Goal: Task Accomplishment & Management: Manage account settings

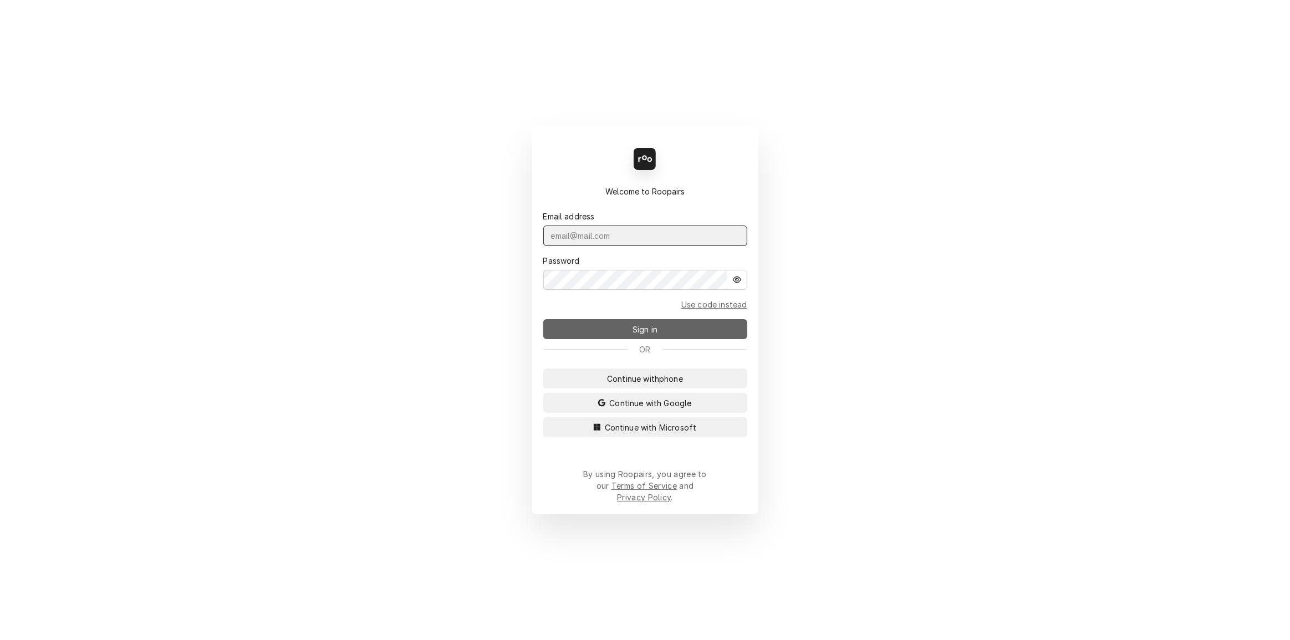
type input "[PERSON_NAME][EMAIL_ADDRESS][DOMAIN_NAME]"
click at [659, 329] on span "Sign in" at bounding box center [644, 330] width 29 height 12
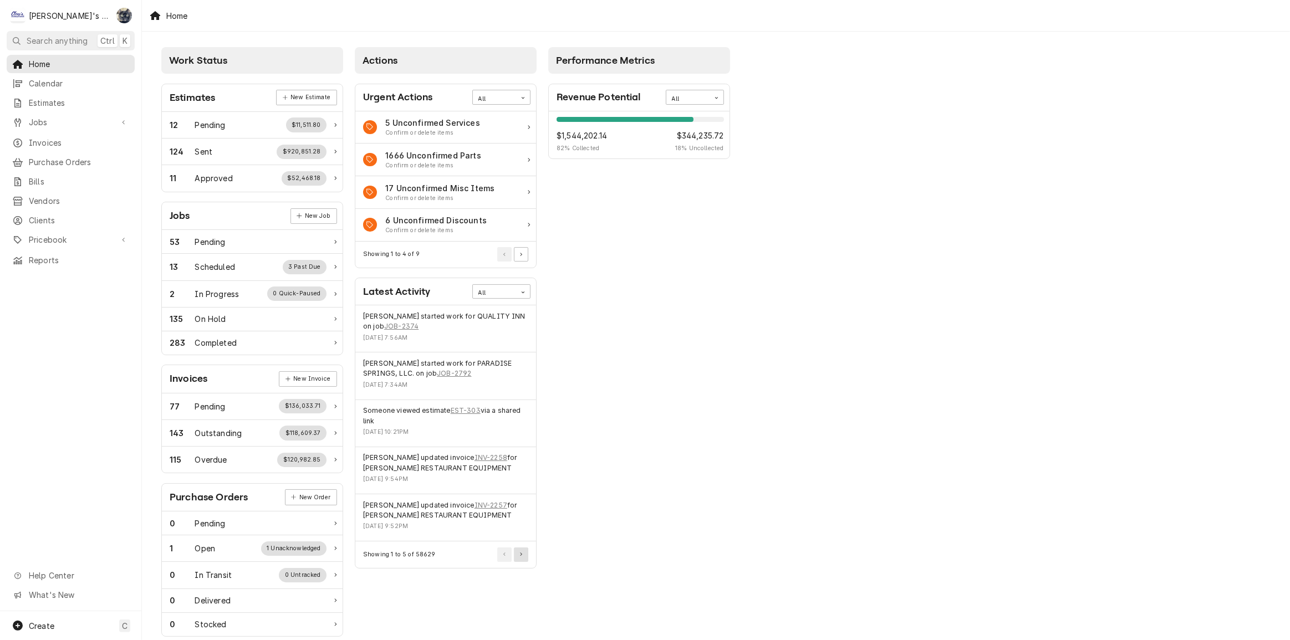
click at [523, 557] on button "Pagination Controls" at bounding box center [521, 555] width 14 height 14
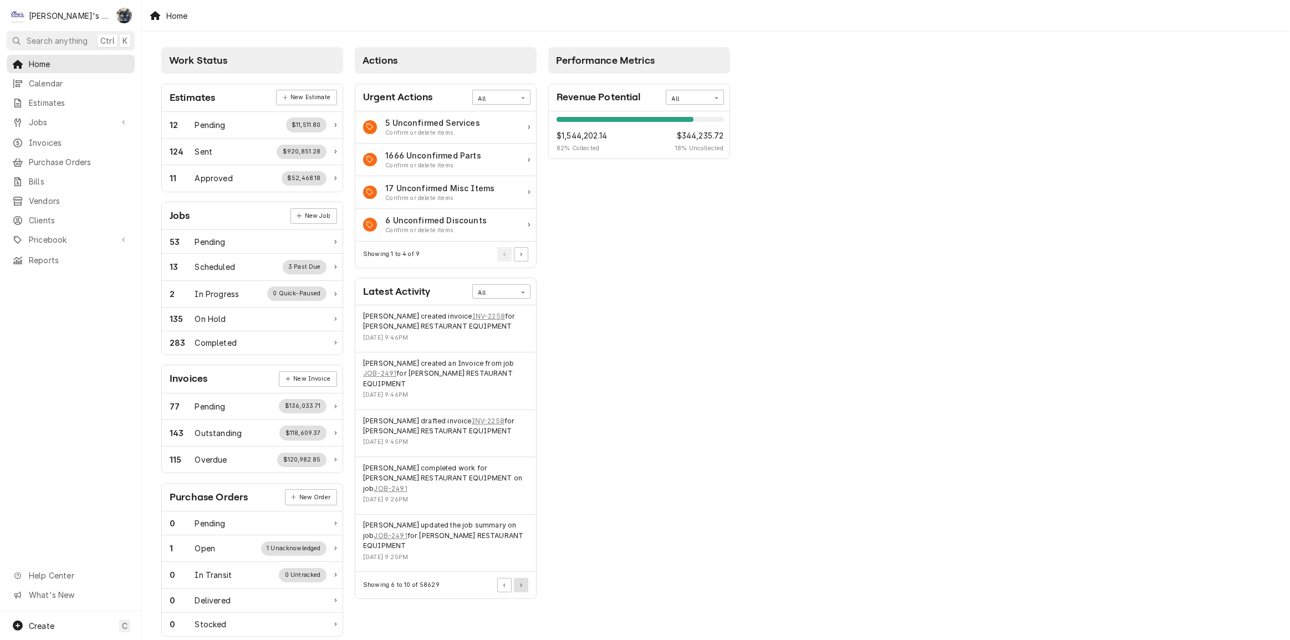
click at [523, 578] on button "Pagination Controls" at bounding box center [521, 585] width 14 height 14
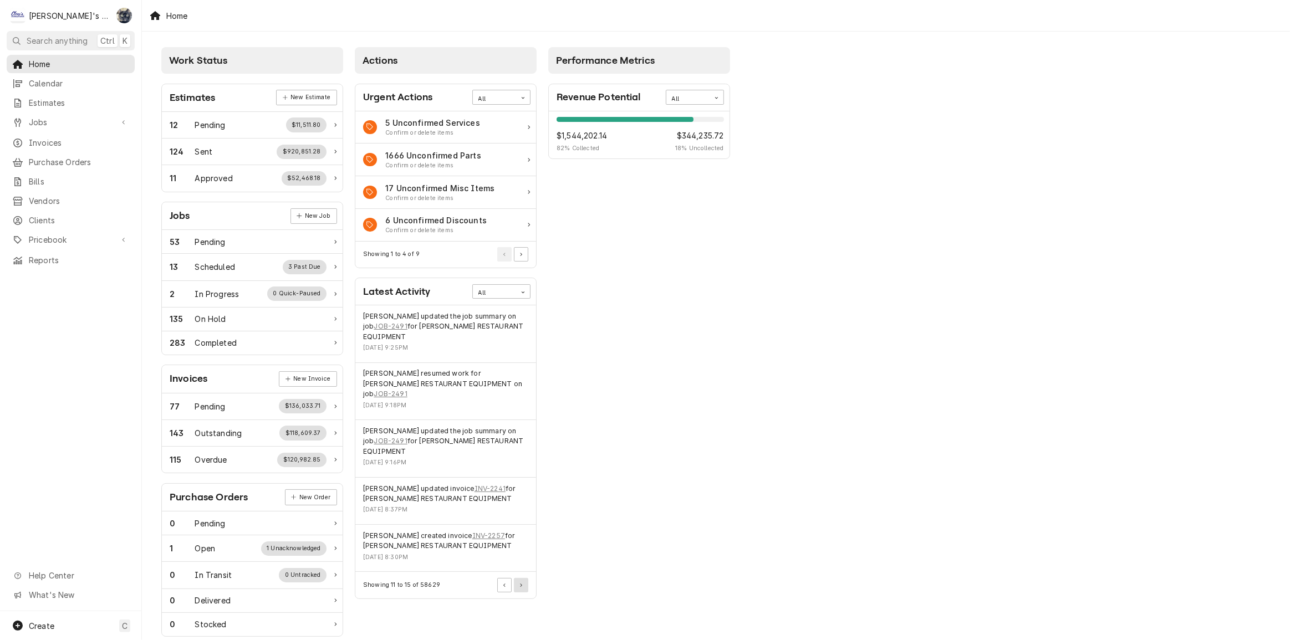
click at [523, 578] on button "Pagination Controls" at bounding box center [521, 585] width 14 height 14
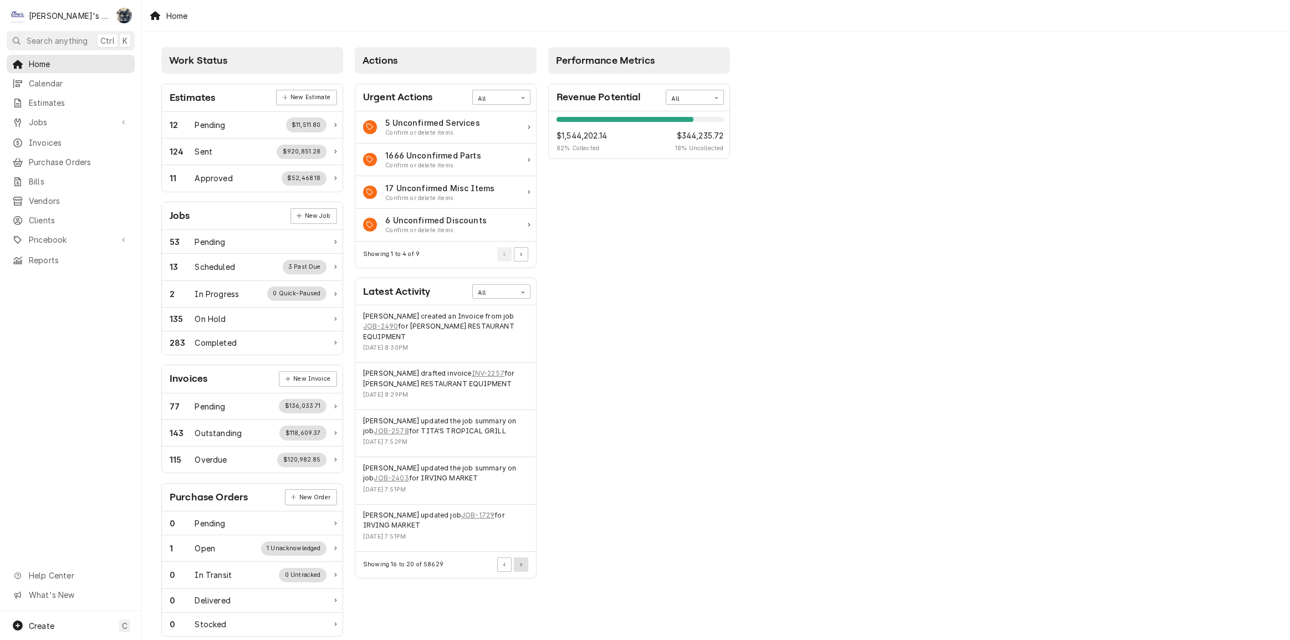
click at [516, 558] on button "Pagination Controls" at bounding box center [521, 565] width 14 height 14
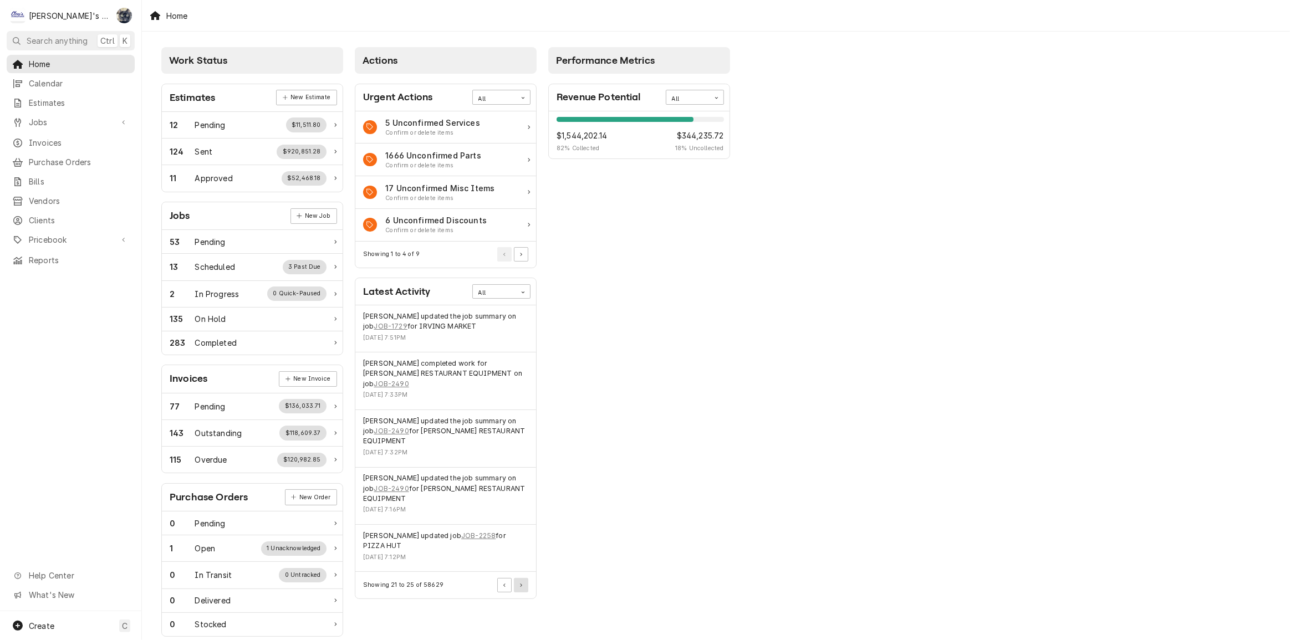
click at [516, 578] on button "Pagination Controls" at bounding box center [521, 585] width 14 height 14
click at [35, 58] on span "Home" at bounding box center [79, 64] width 100 height 12
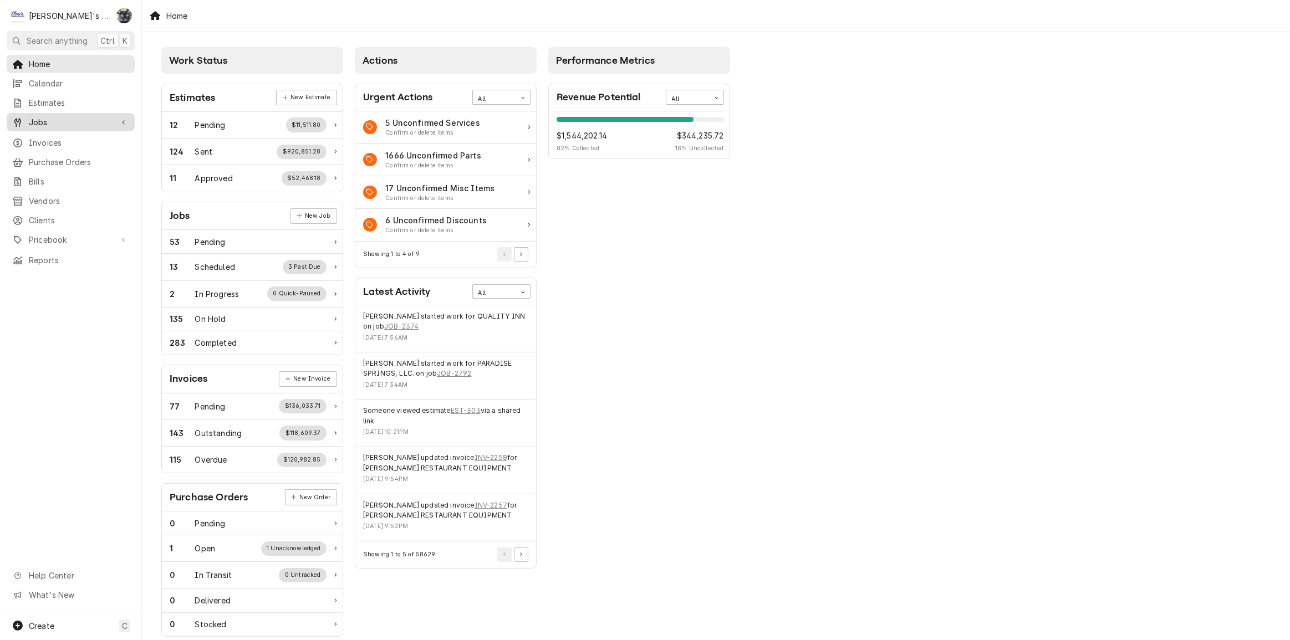
click at [39, 126] on link "Jobs" at bounding box center [71, 122] width 128 height 18
click at [44, 141] on span "Jobs" at bounding box center [79, 142] width 100 height 12
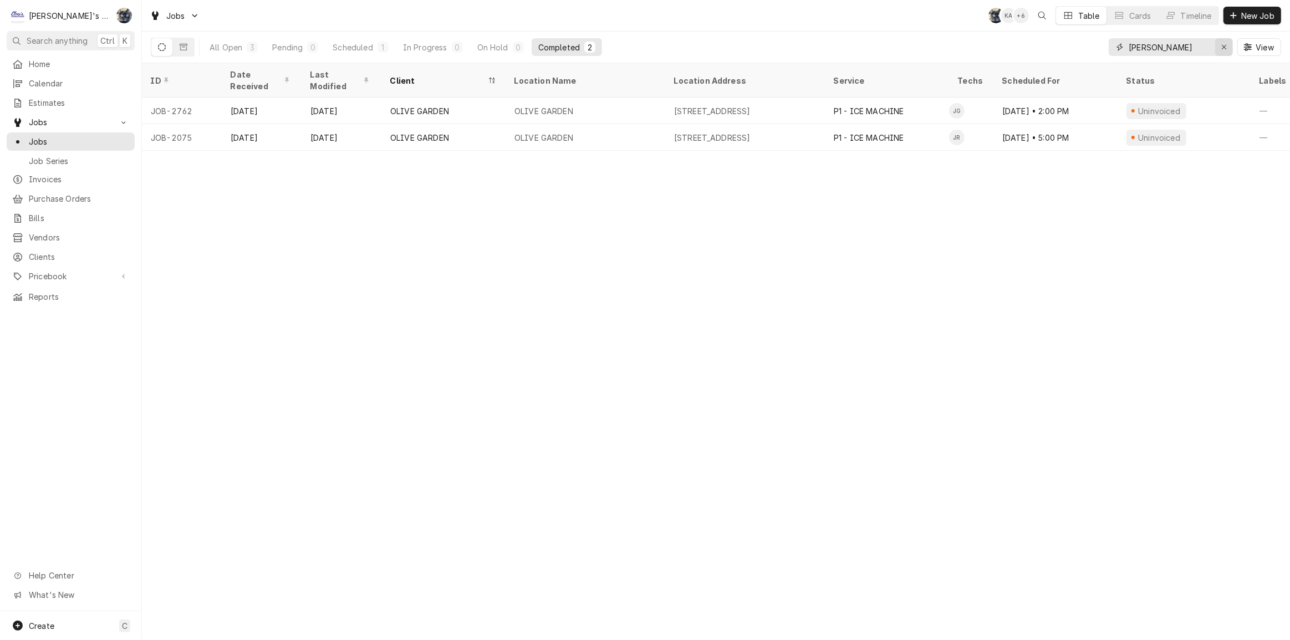
click at [1228, 38] on button "Erase input" at bounding box center [1224, 47] width 18 height 18
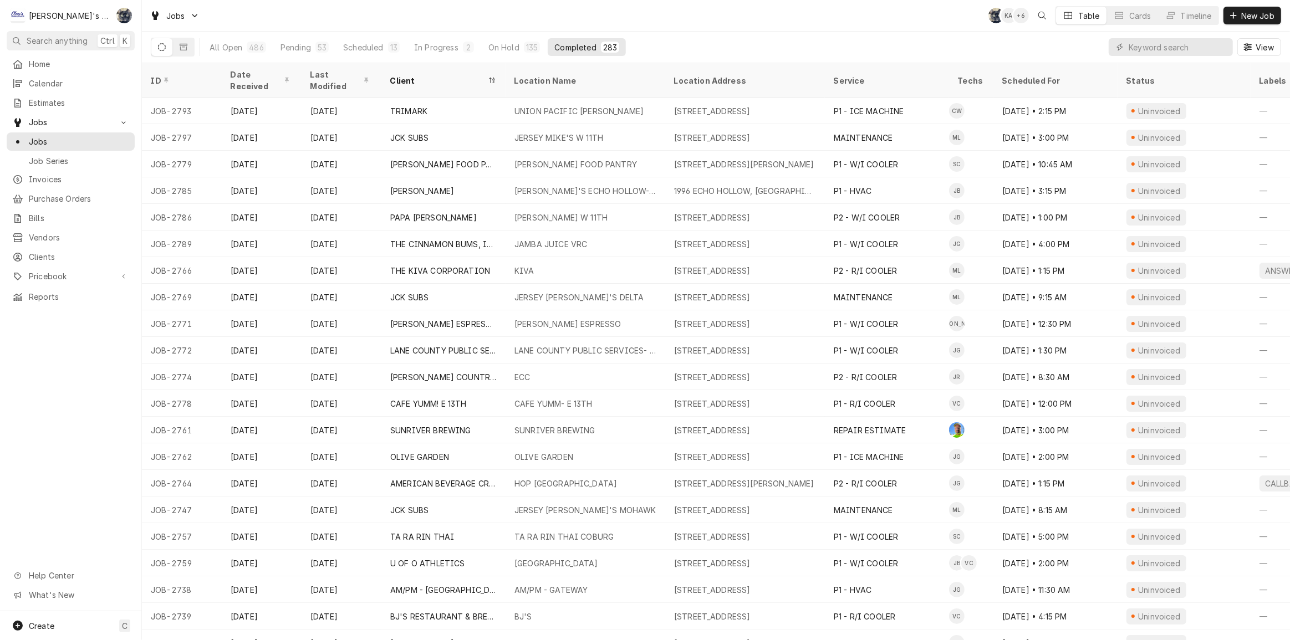
click at [395, 18] on div "Jobs SB KA + 6 Table Cards Timeline New Job" at bounding box center [716, 15] width 1148 height 31
click at [1135, 52] on input "Dynamic Content Wrapper" at bounding box center [1178, 47] width 99 height 18
type input "larson"
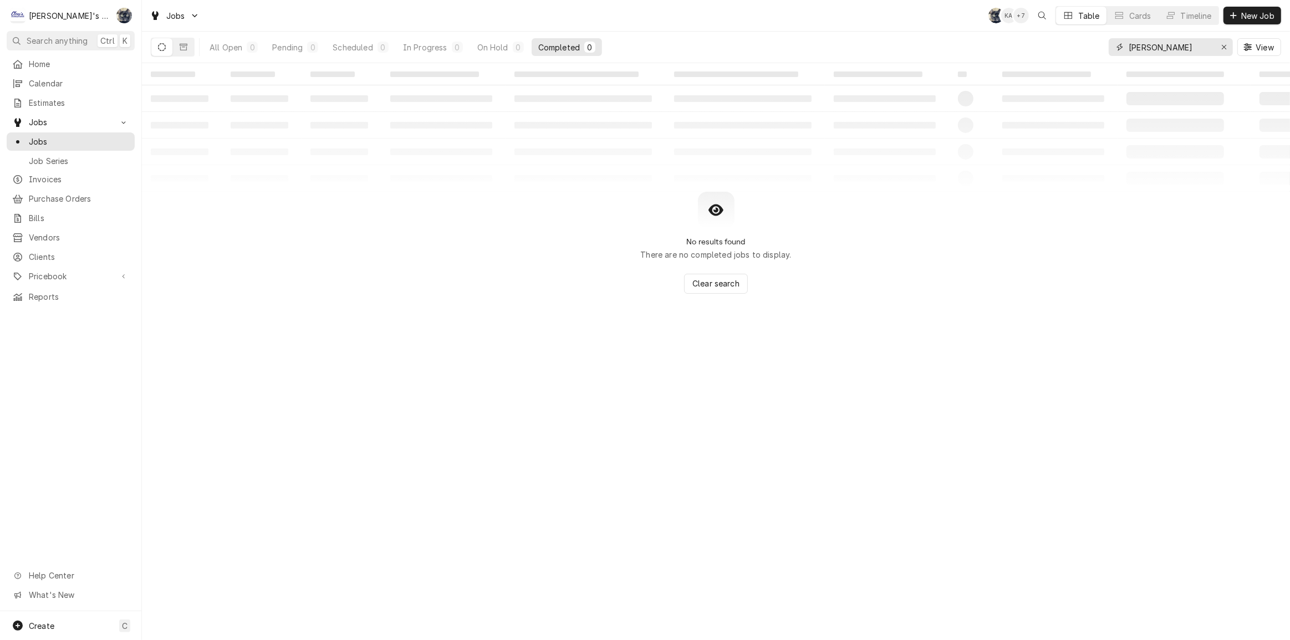
drag, startPoint x: 1164, startPoint y: 48, endPoint x: 1127, endPoint y: 50, distance: 36.7
click at [1127, 50] on div "larson" at bounding box center [1171, 47] width 124 height 18
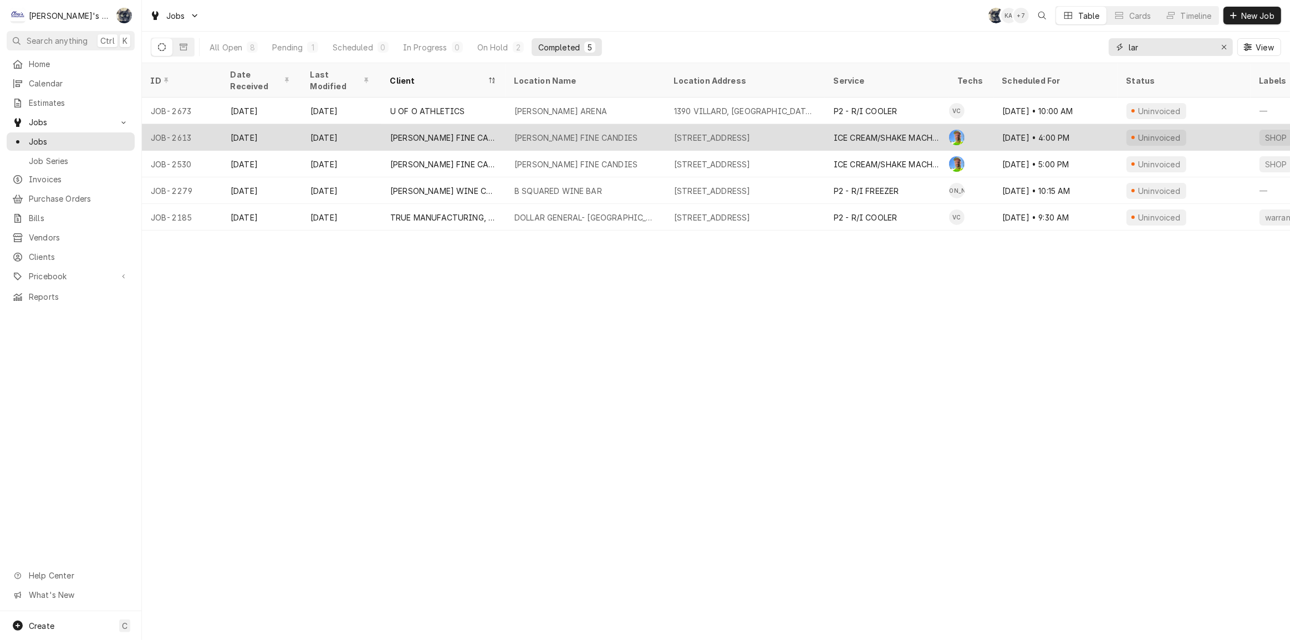
type input "lar"
click at [836, 132] on div "ICE CREAM/SHAKE MACHINE REPAIR" at bounding box center [887, 138] width 106 height 12
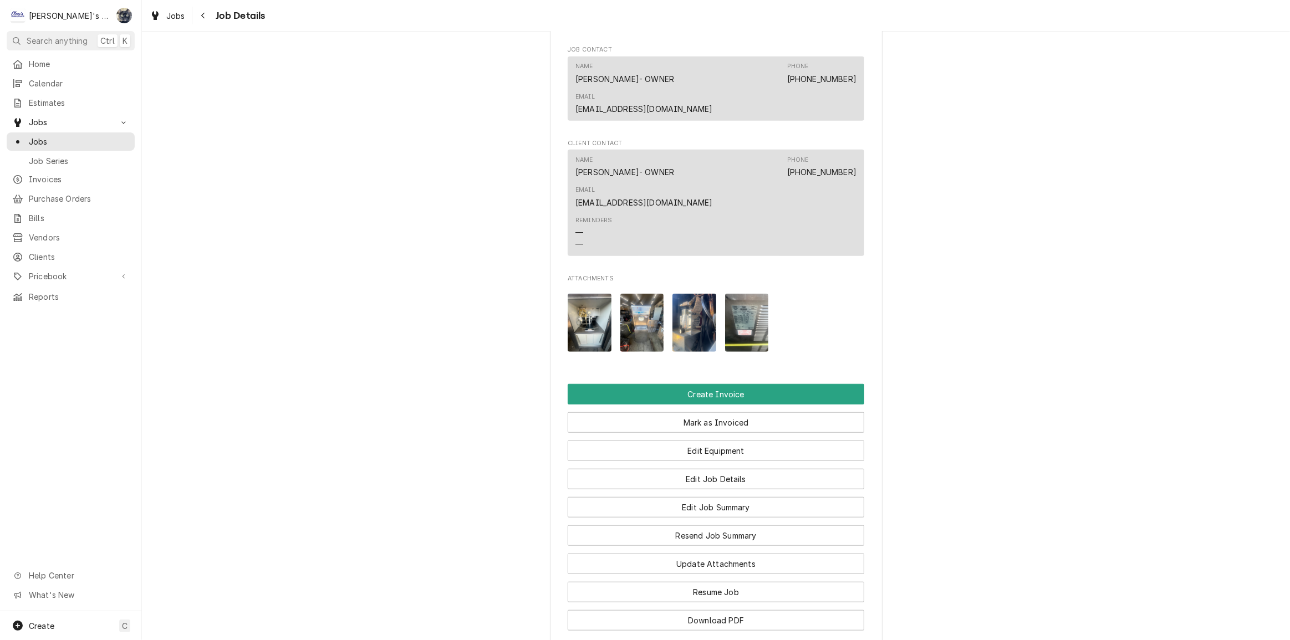
scroll to position [1091, 0]
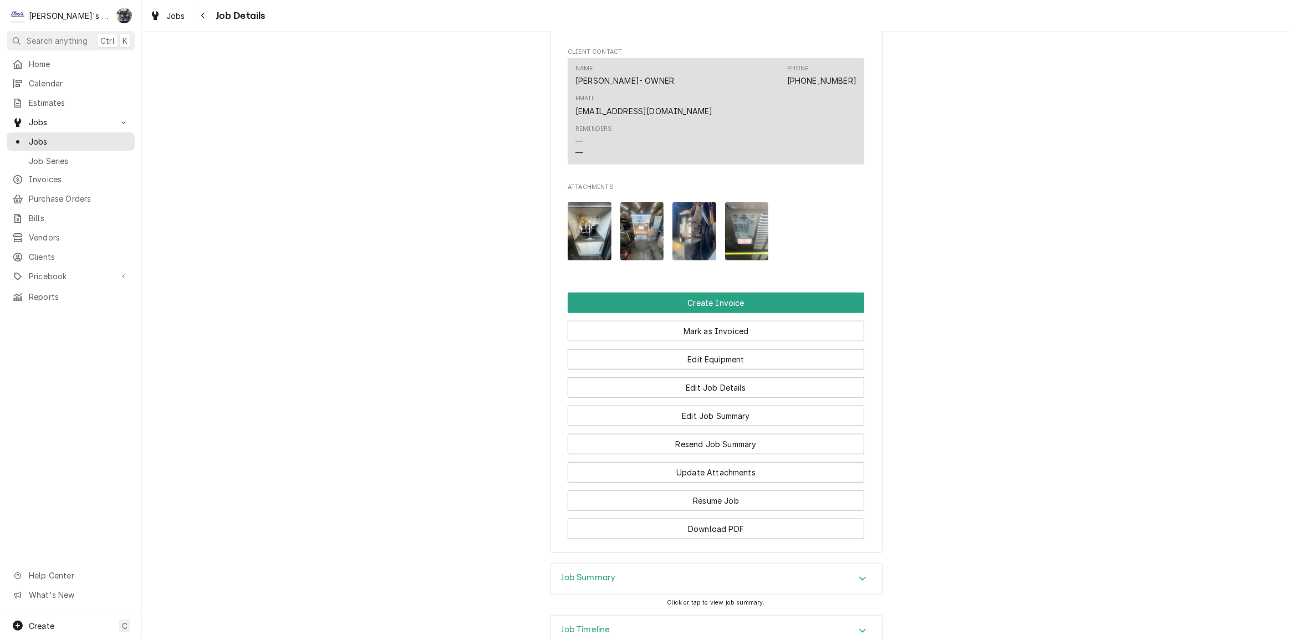
click at [693, 564] on div "Job Summary" at bounding box center [715, 579] width 331 height 31
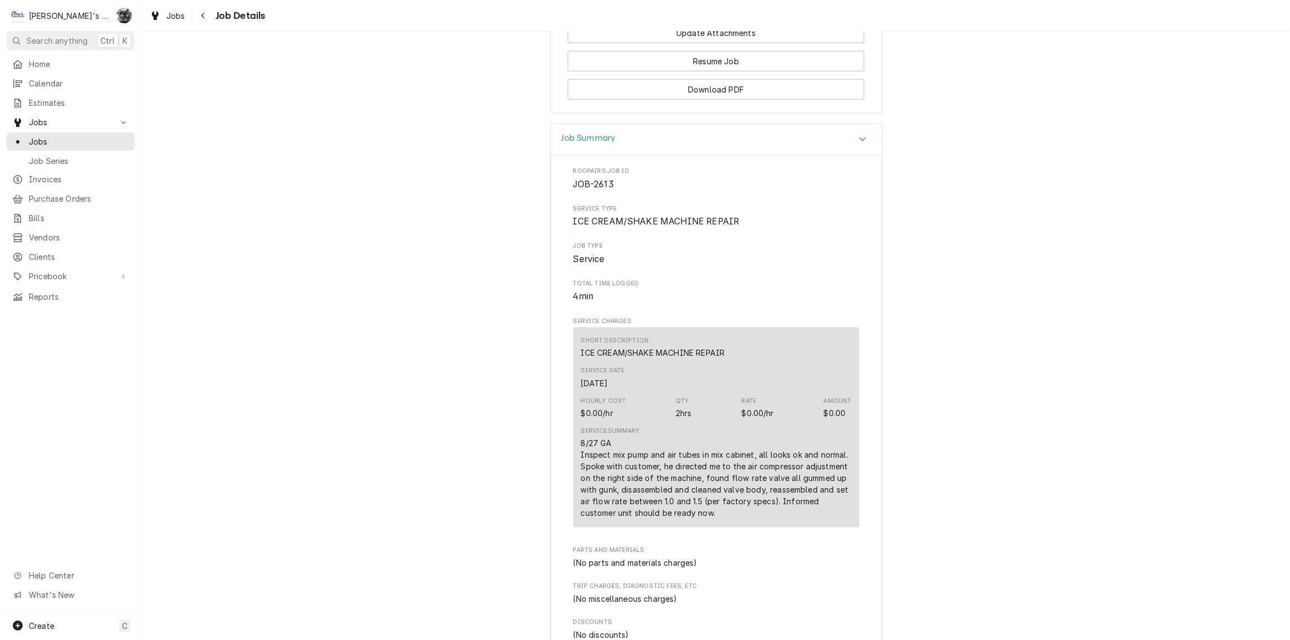
scroll to position [1250, 0]
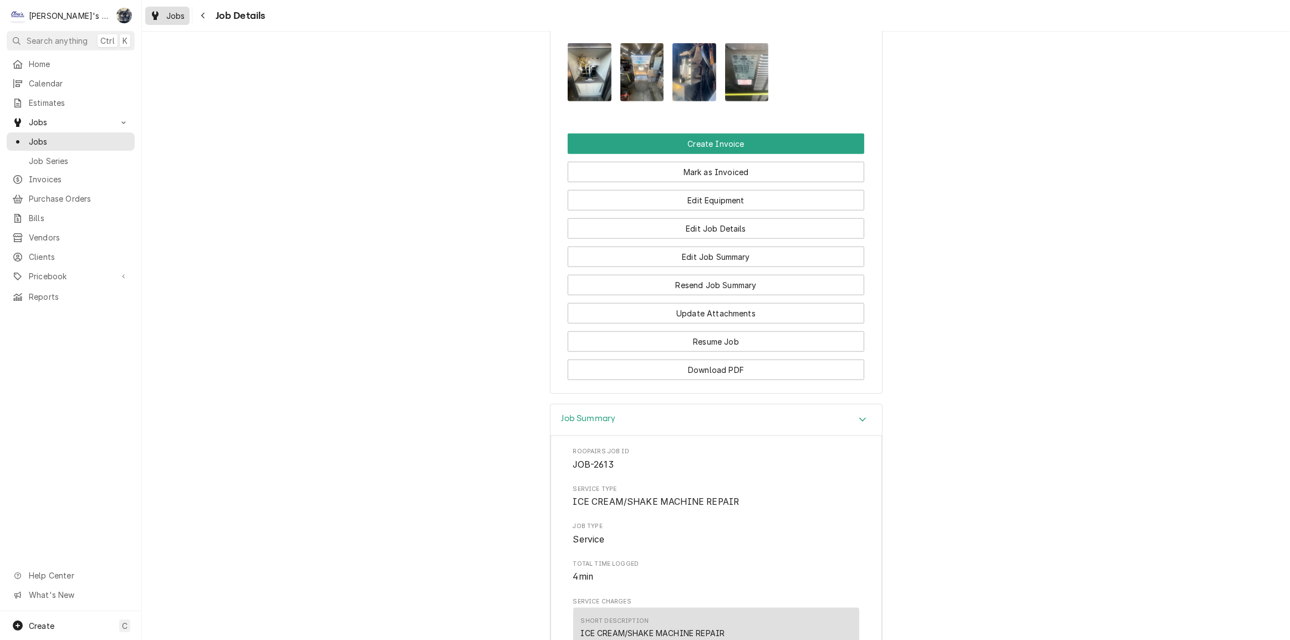
click at [181, 21] on span "Jobs" at bounding box center [175, 16] width 19 height 12
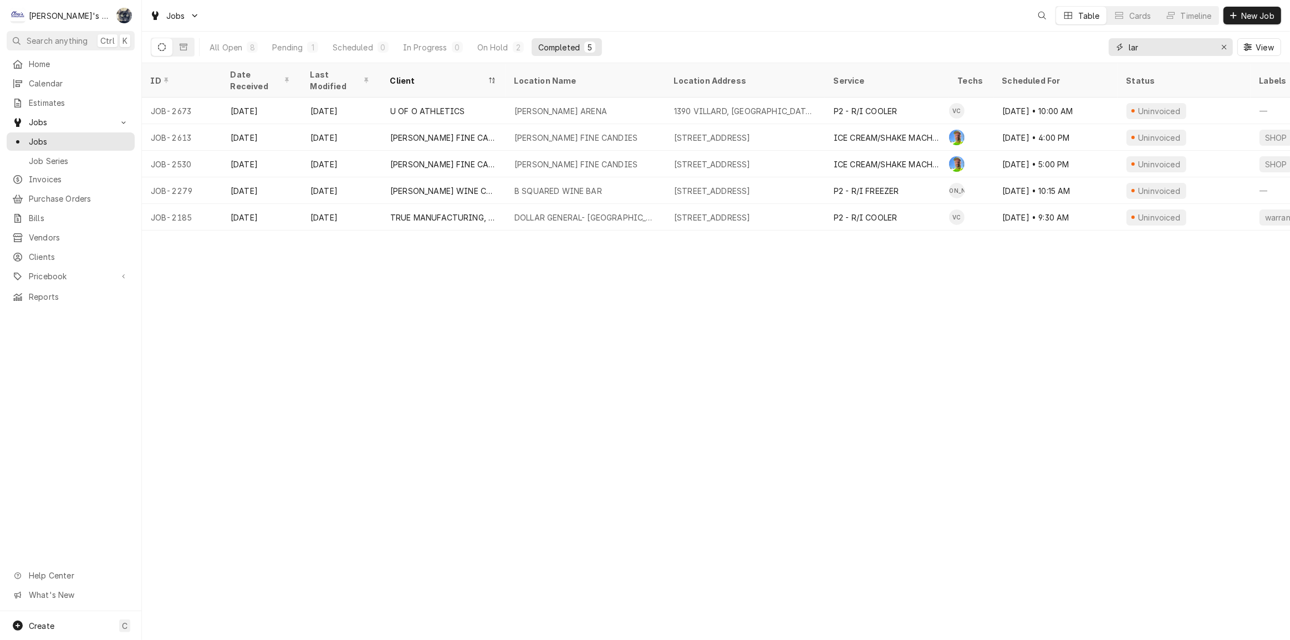
click at [1149, 45] on input "lar" at bounding box center [1170, 47] width 83 height 18
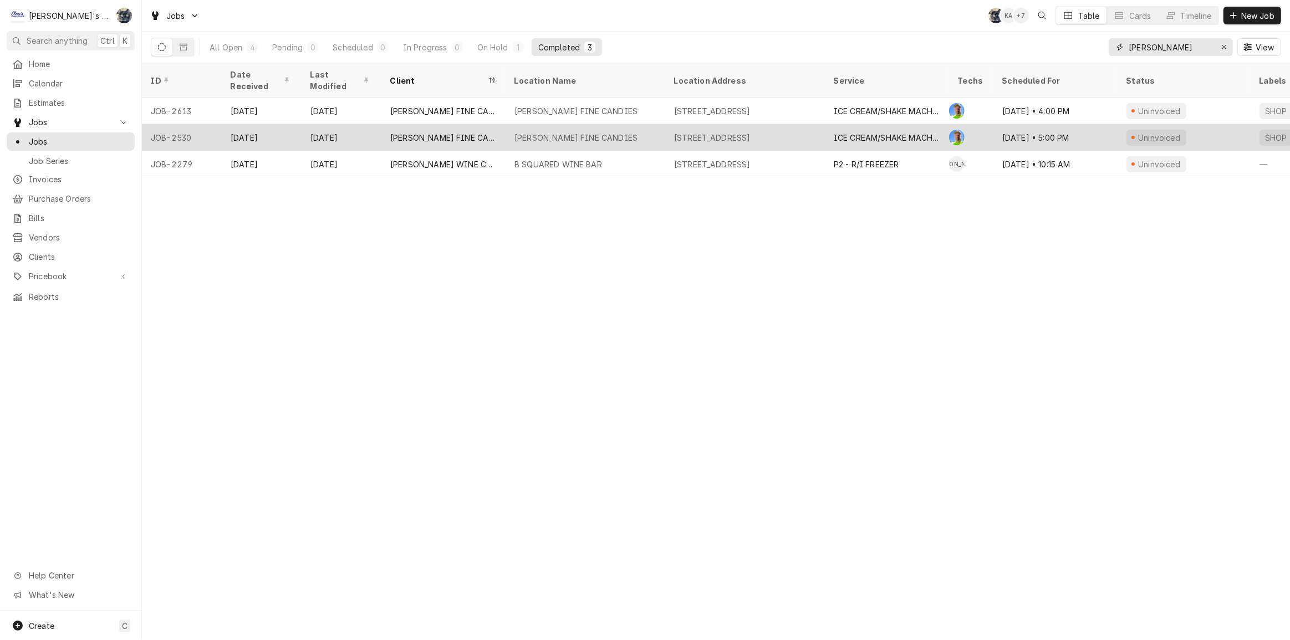
type input "[PERSON_NAME]"
click at [559, 132] on div "[PERSON_NAME] FINE CANDIES" at bounding box center [575, 138] width 123 height 12
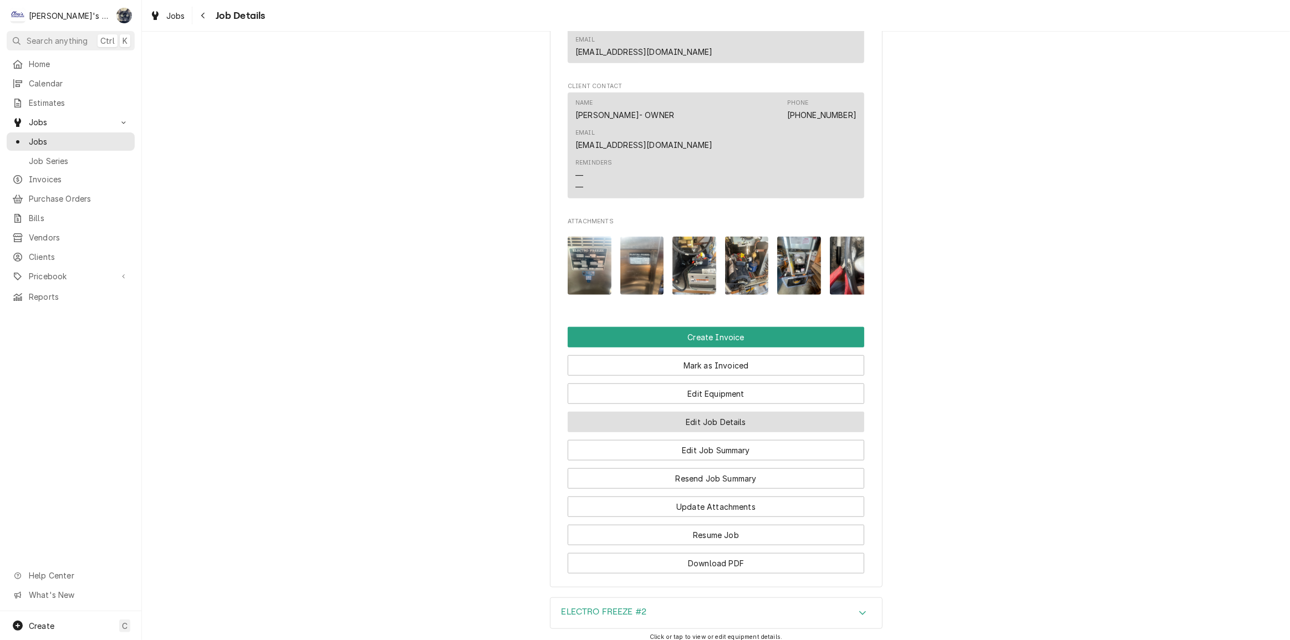
scroll to position [1004, 0]
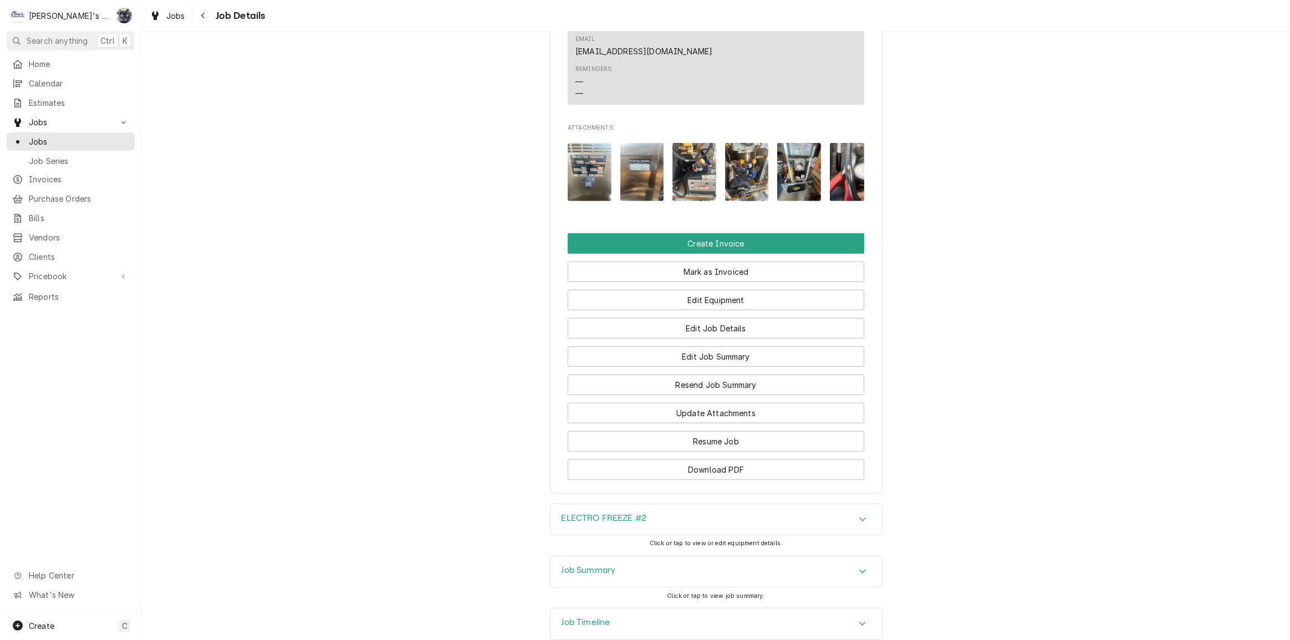
click at [634, 557] on div "Job Summary" at bounding box center [715, 572] width 331 height 31
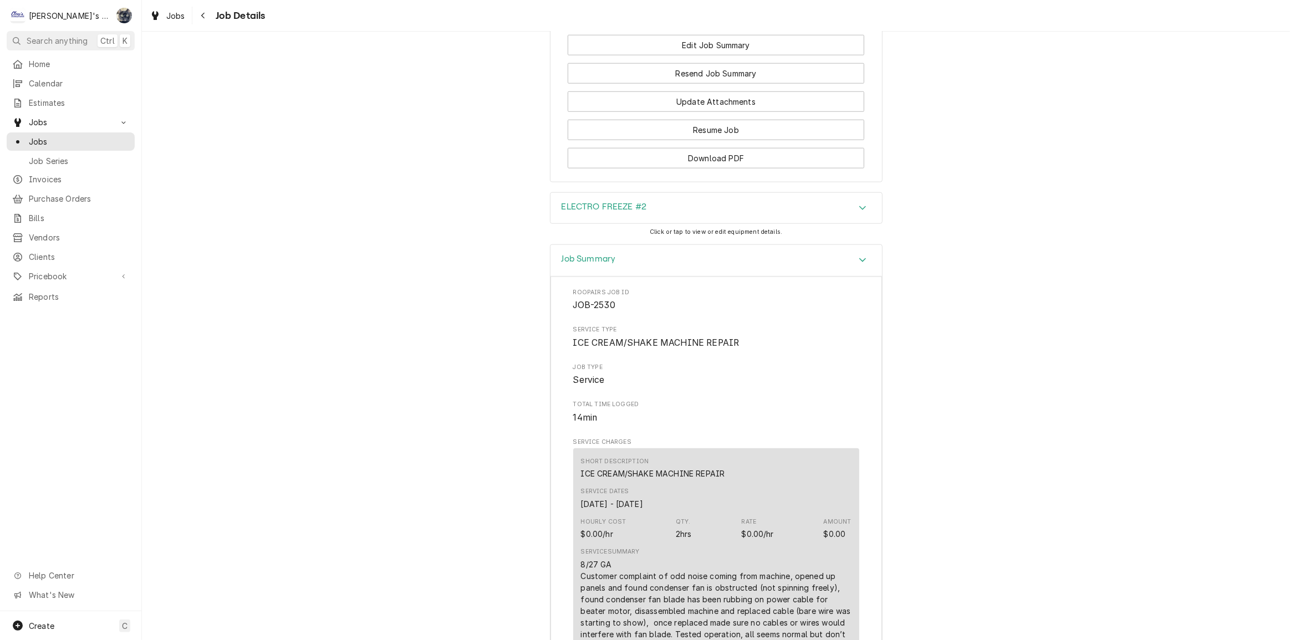
scroll to position [1307, 0]
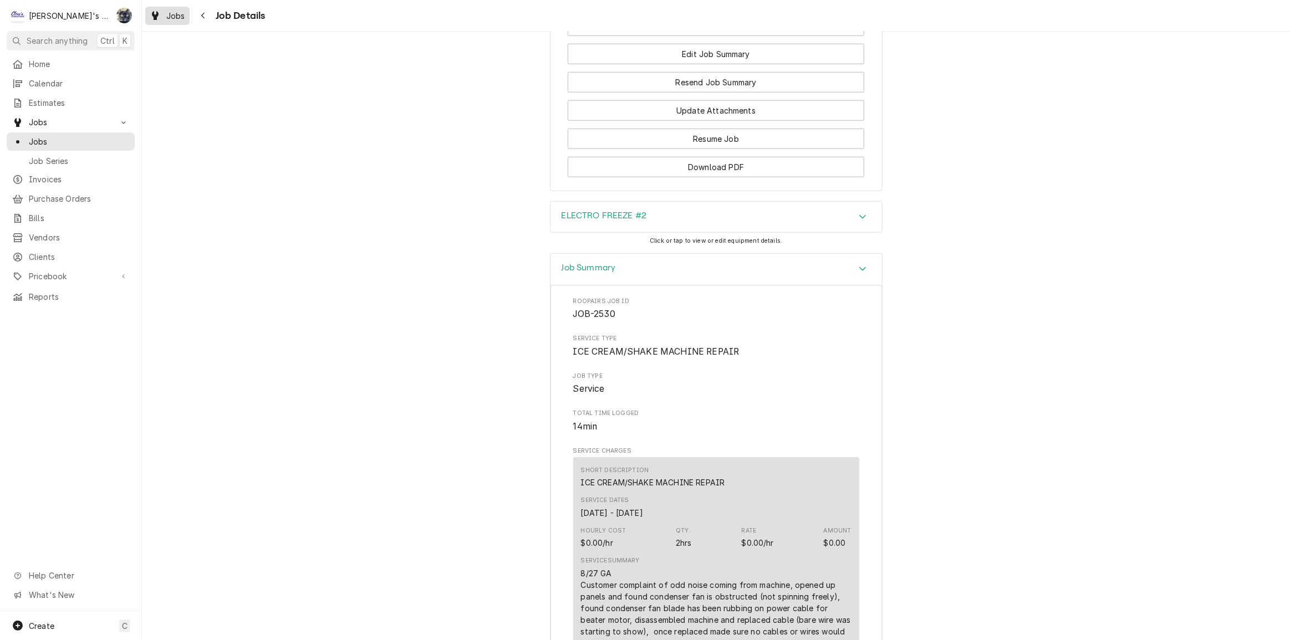
click at [166, 17] on span "Jobs" at bounding box center [175, 16] width 19 height 12
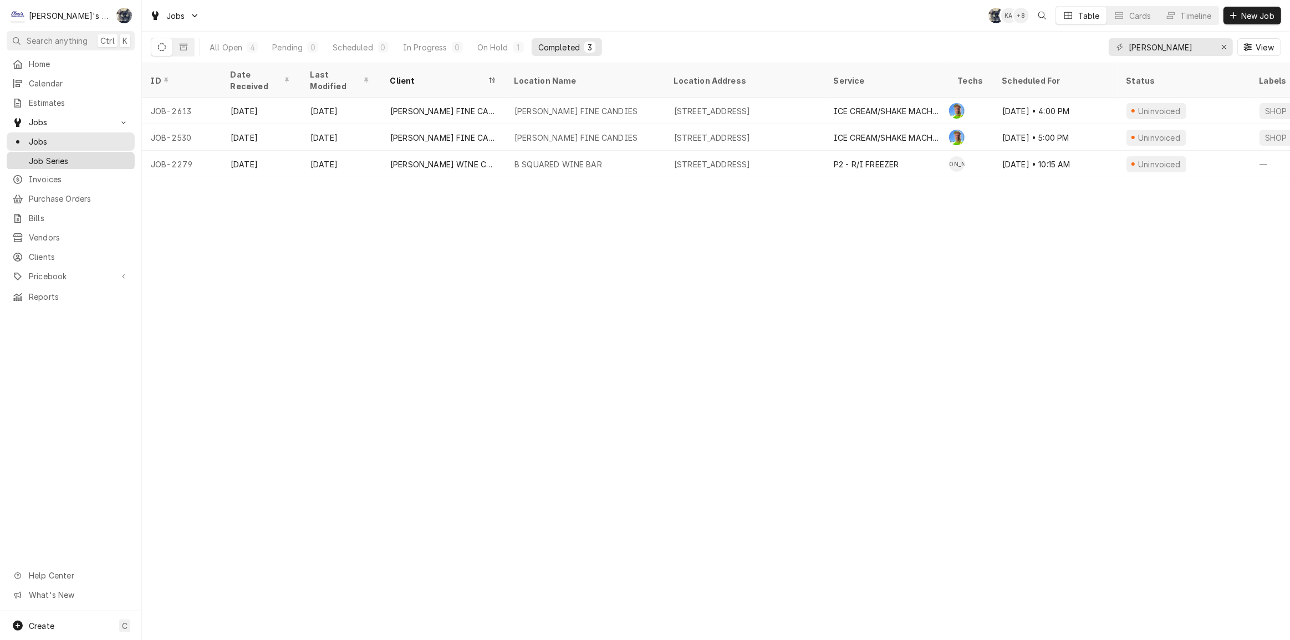
drag, startPoint x: 44, startPoint y: 177, endPoint x: 80, endPoint y: 164, distance: 38.4
click at [44, 177] on span "Invoices" at bounding box center [79, 179] width 100 height 12
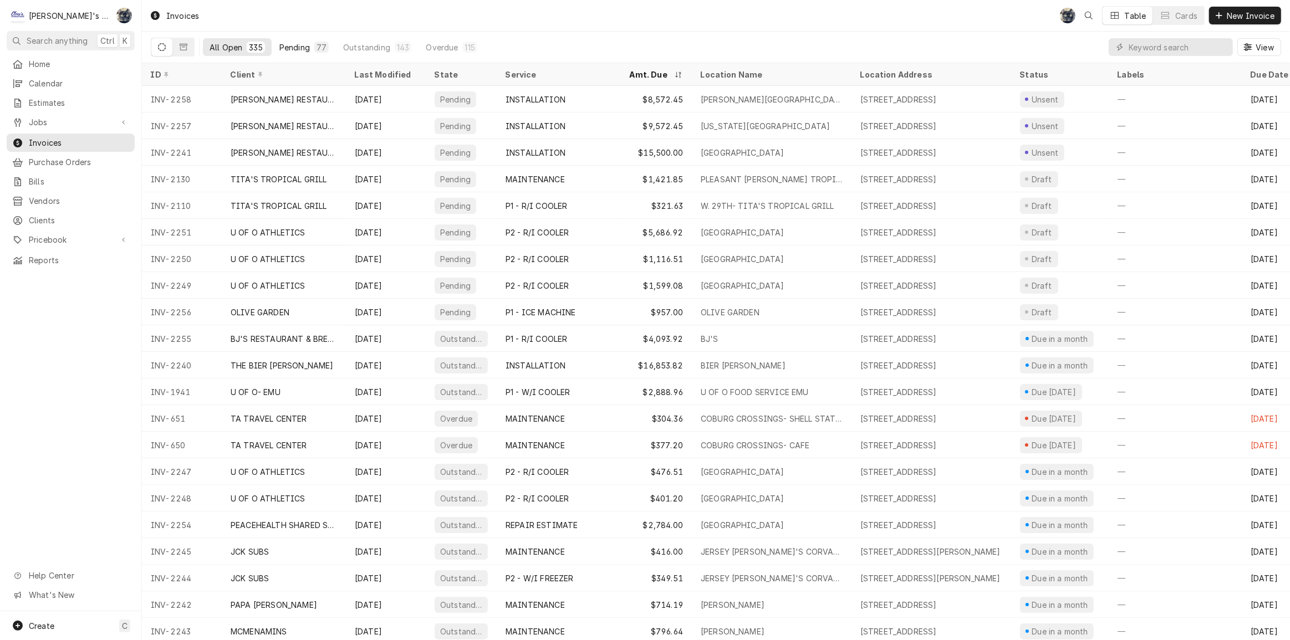
click at [313, 50] on button "Pending 77" at bounding box center [304, 47] width 63 height 18
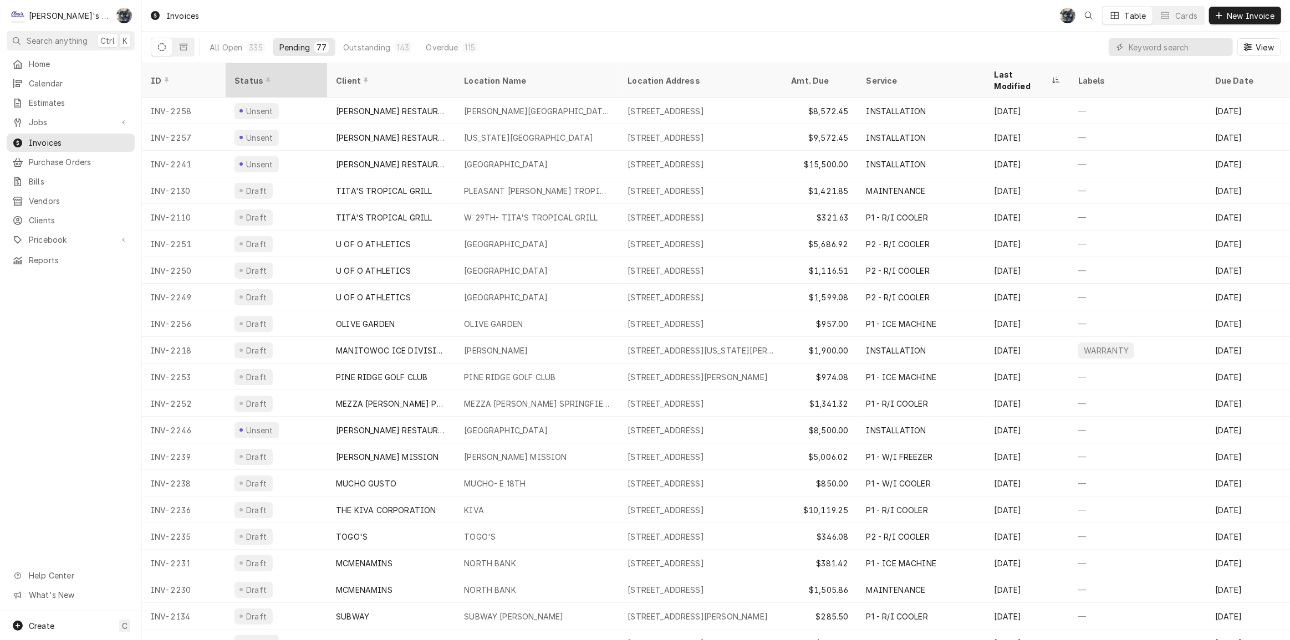
click at [271, 80] on div "Status" at bounding box center [276, 80] width 97 height 30
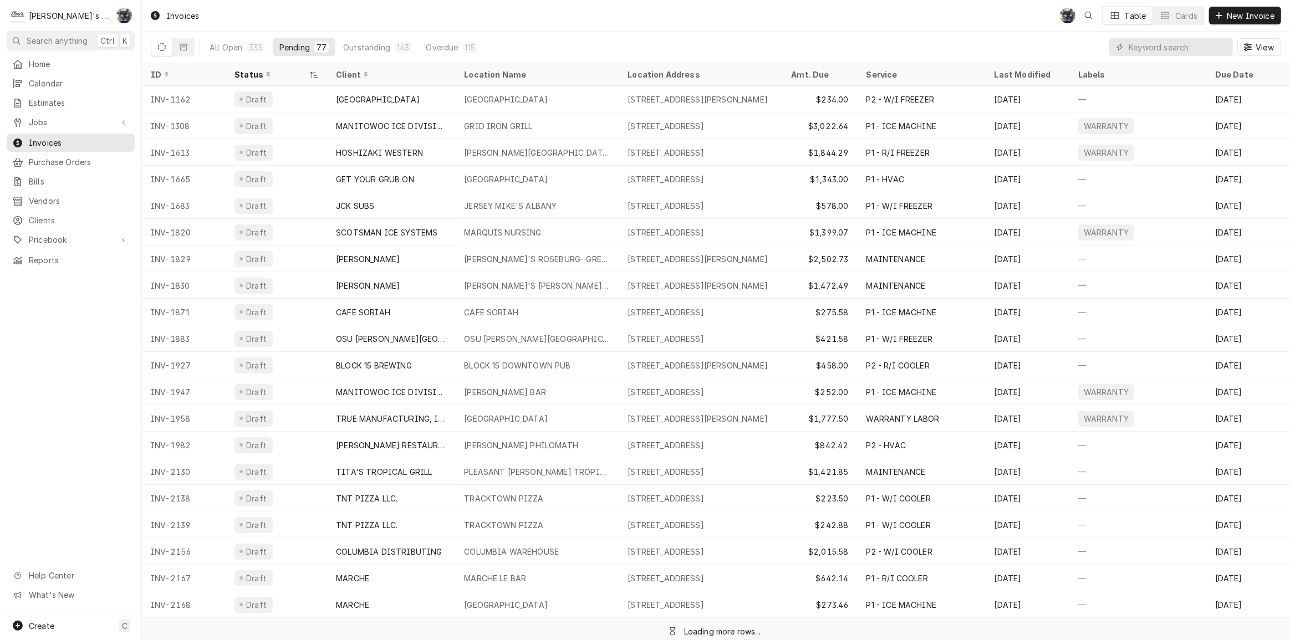
click at [271, 80] on div "Status" at bounding box center [276, 74] width 97 height 18
